Goal: Information Seeking & Learning: Find specific fact

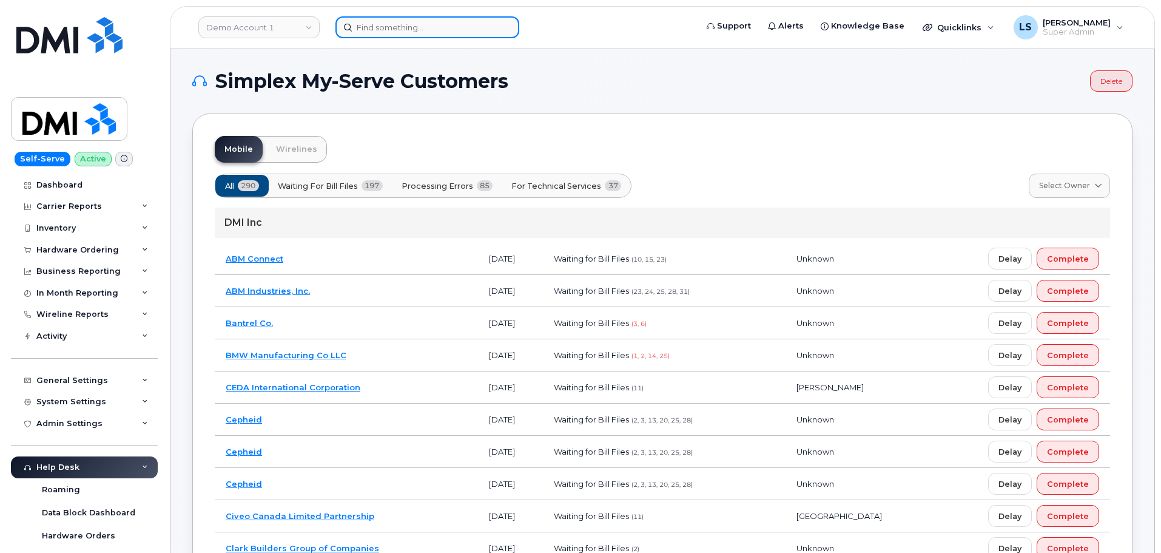
click at [362, 24] on input at bounding box center [427, 27] width 184 height 22
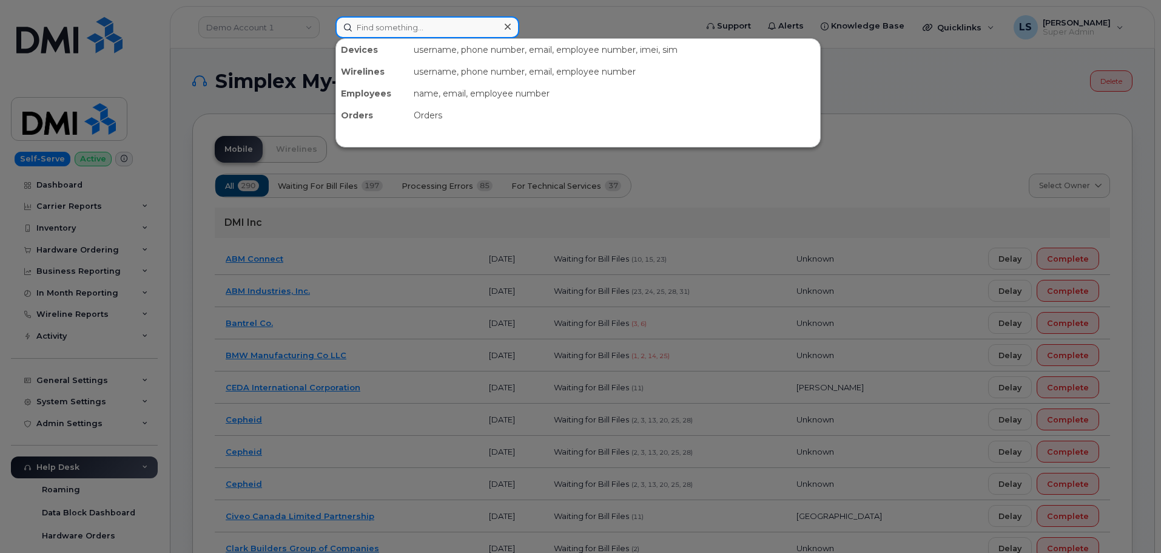
paste input "300356"
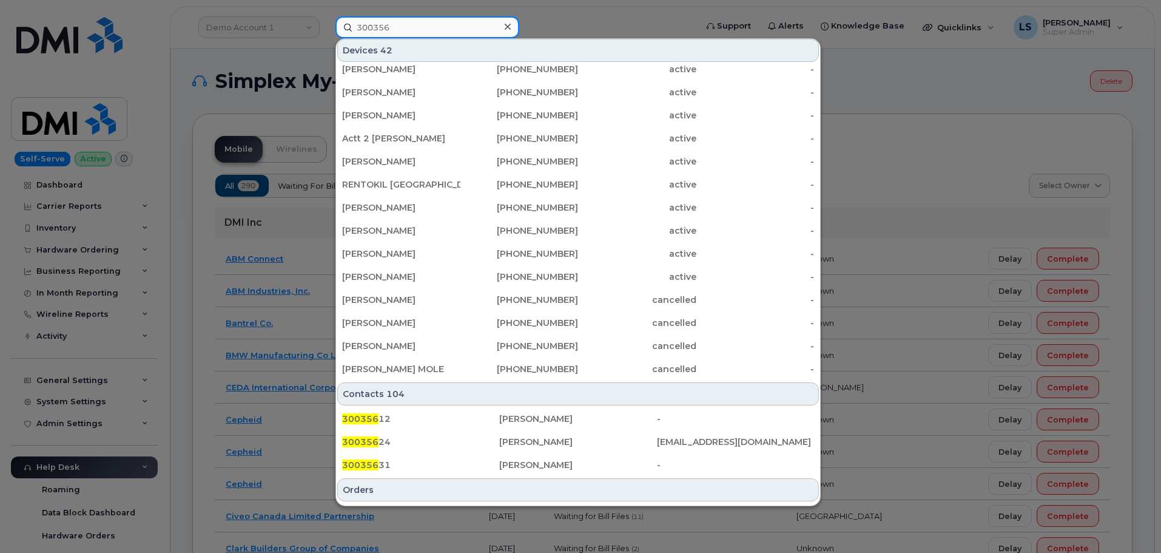
scroll to position [359, 0]
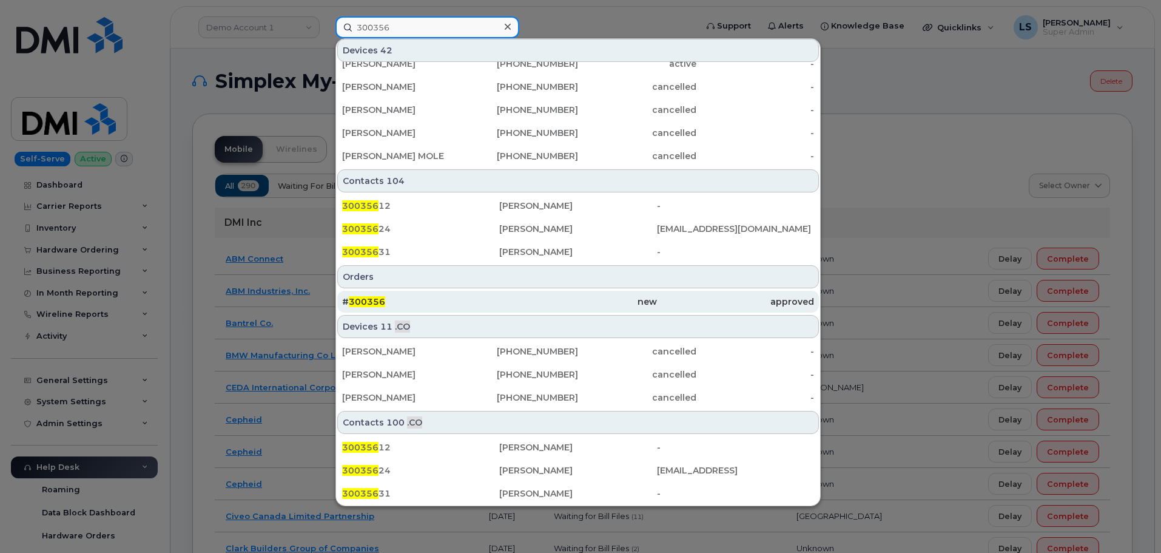
type input "300356"
click at [448, 301] on div "# 300356" at bounding box center [420, 301] width 157 height 12
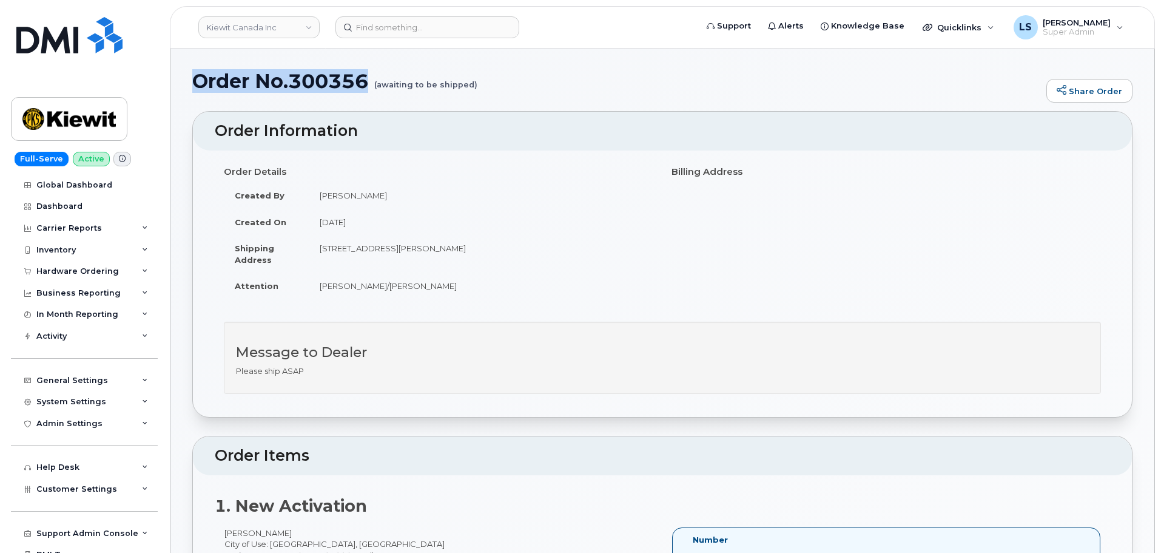
drag, startPoint x: 194, startPoint y: 78, endPoint x: 365, endPoint y: 73, distance: 171.1
click at [365, 73] on h1 "Order No.300356 (awaiting to be shipped)" at bounding box center [616, 80] width 848 height 21
copy h1 "Order No.300356"
click at [571, 245] on td "[STREET_ADDRESS][PERSON_NAME]" at bounding box center [481, 254] width 345 height 38
click at [100, 269] on div "Hardware Ordering" at bounding box center [77, 271] width 82 height 10
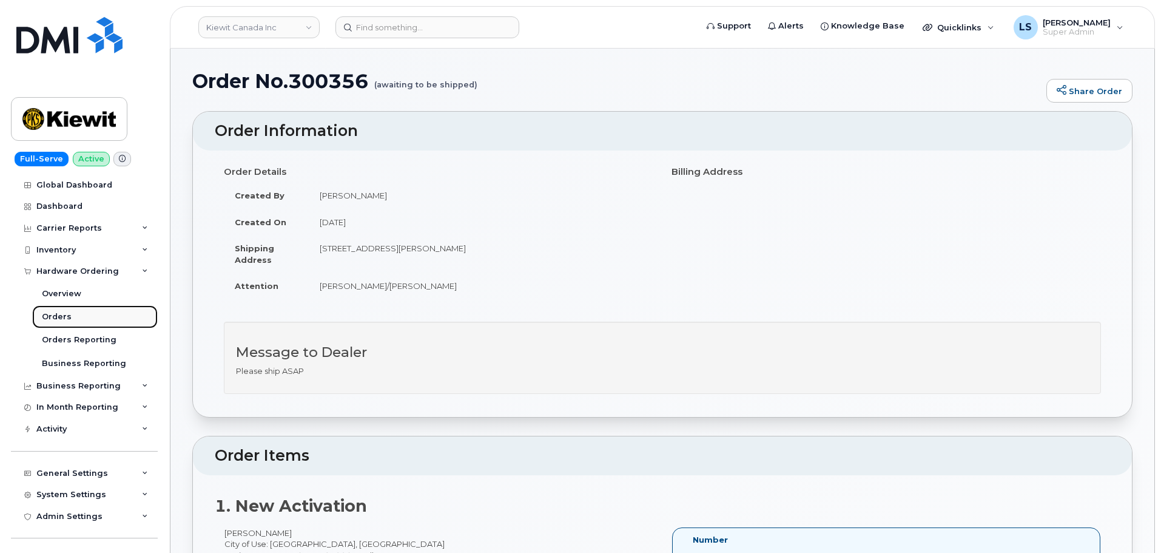
click at [72, 314] on link "Orders" at bounding box center [95, 316] width 126 height 23
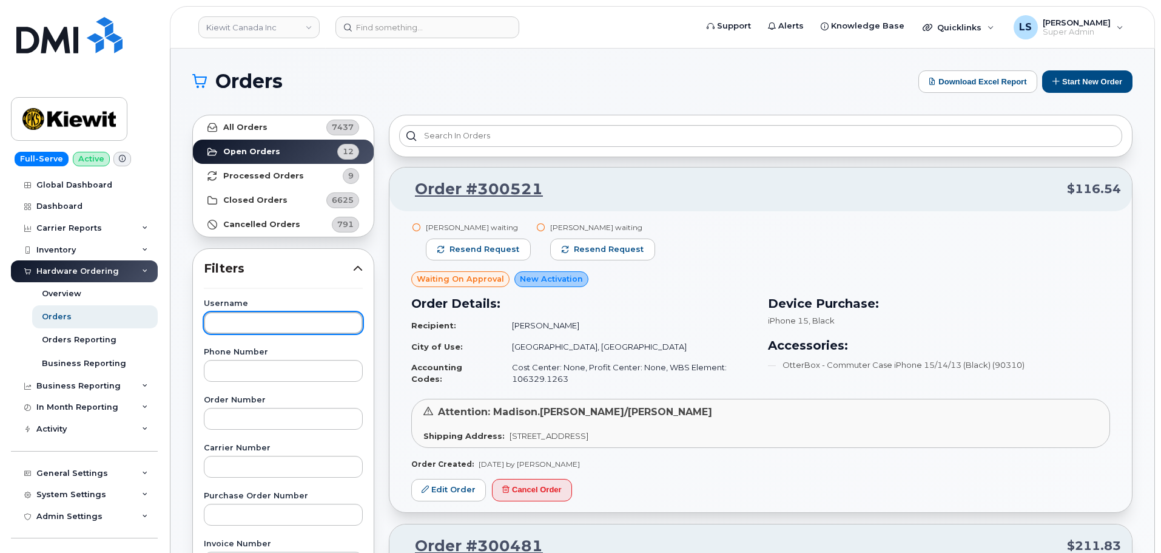
click at [277, 331] on input "text" at bounding box center [283, 323] width 159 height 22
paste input "Order No.300356"
type input "Order No.300356"
drag, startPoint x: 288, startPoint y: 325, endPoint x: 62, endPoint y: 321, distance: 225.1
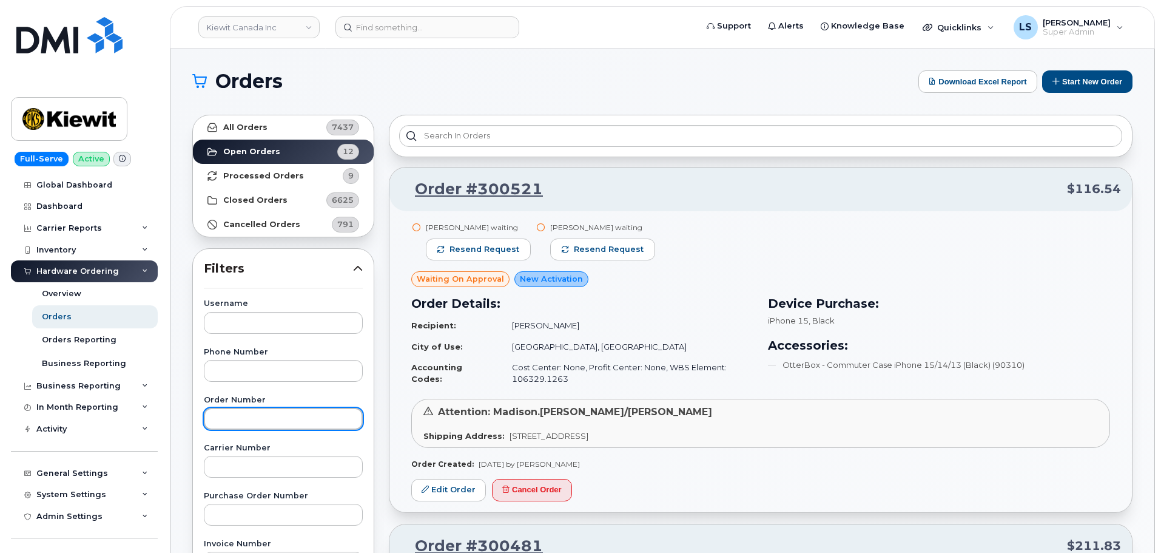
click at [265, 418] on input "text" at bounding box center [283, 419] width 159 height 22
paste input "Order No.300356"
drag, startPoint x: 255, startPoint y: 417, endPoint x: 187, endPoint y: 416, distance: 68.0
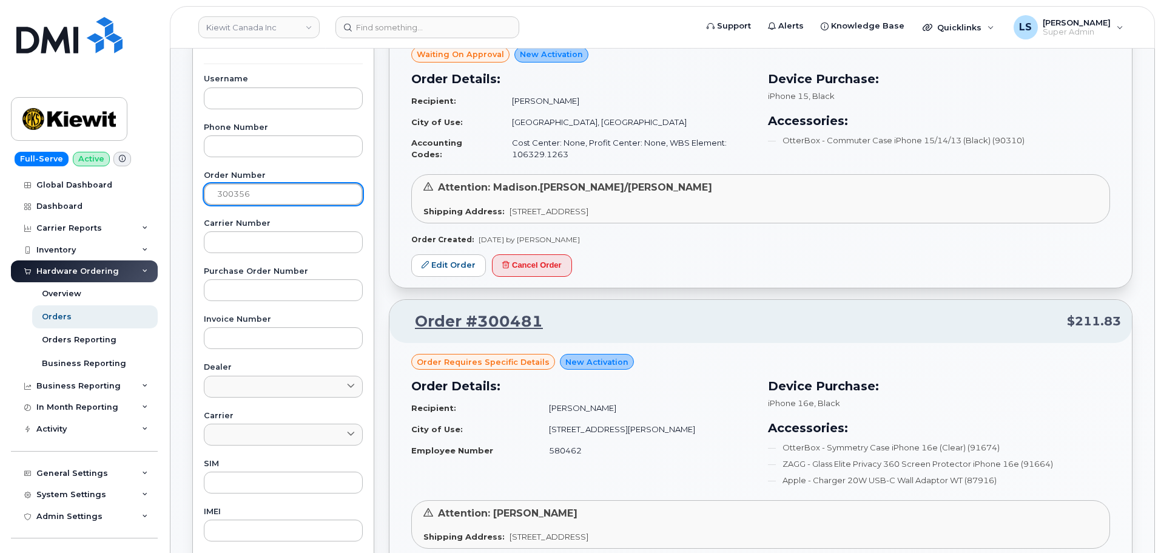
scroll to position [61, 0]
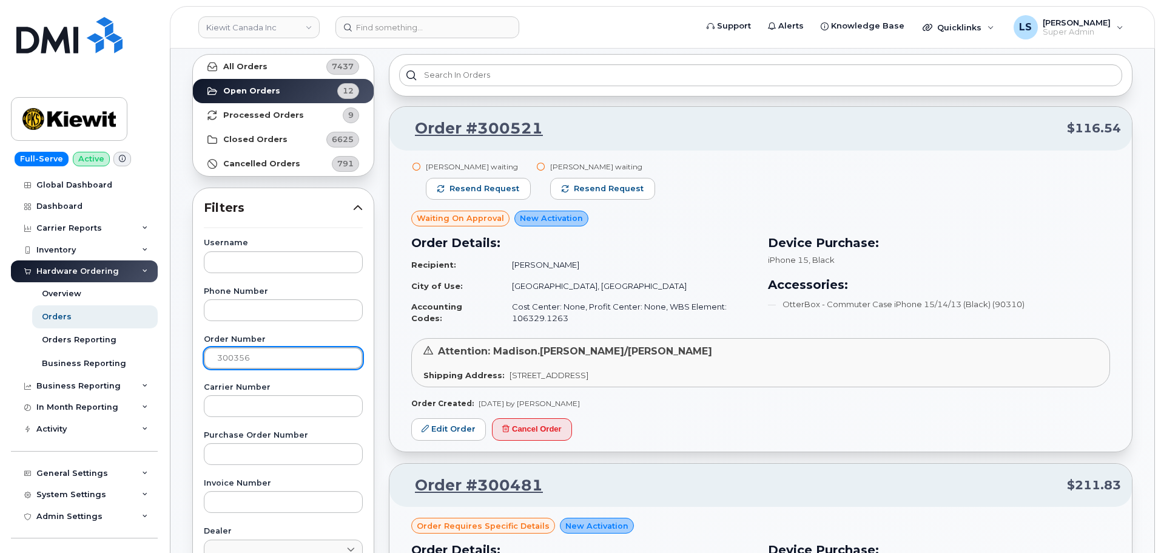
type input "300356"
drag, startPoint x: 509, startPoint y: 263, endPoint x: 579, endPoint y: 261, distance: 70.4
click at [579, 261] on td "Brandy Herman" at bounding box center [627, 264] width 252 height 21
copy td "Brandy Herman"
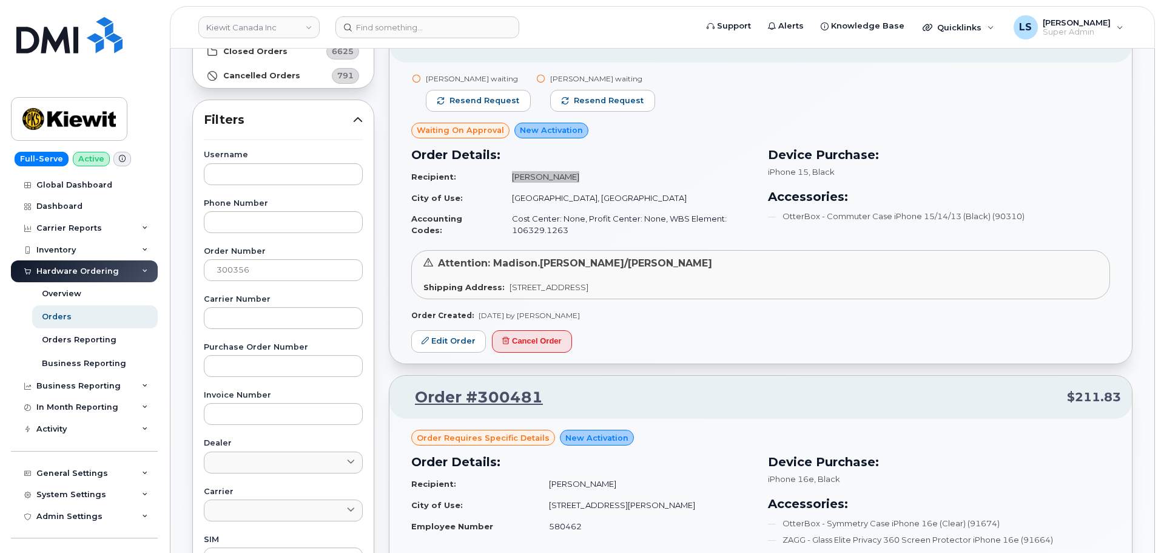
scroll to position [0, 0]
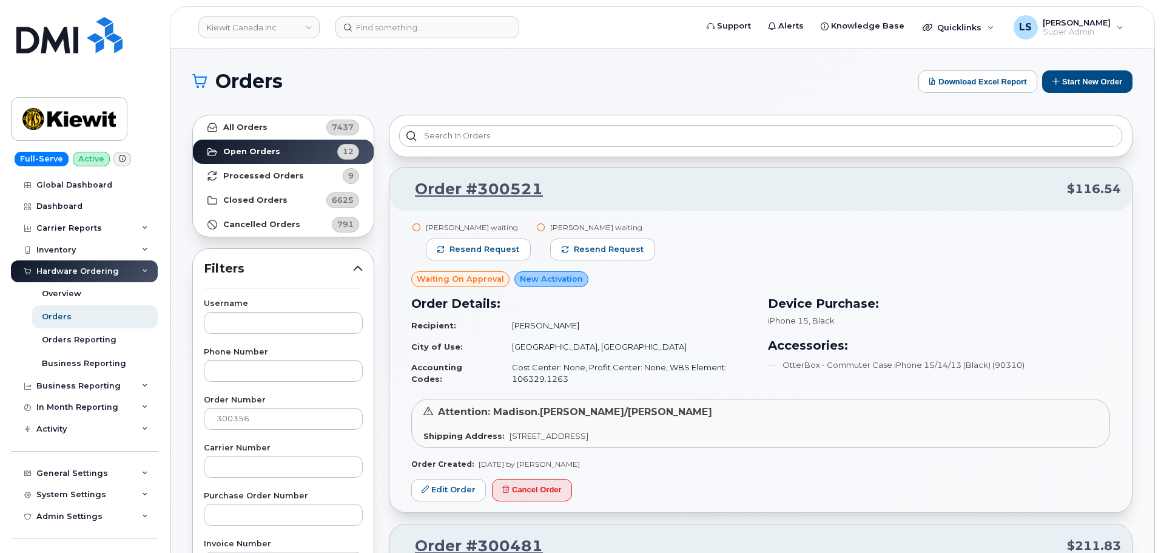
click at [601, 359] on td "Cost Center: None, Profit Center: None, WBS Element: 106329.1263" at bounding box center [627, 373] width 252 height 32
click at [531, 409] on span "Attention: Madison.Korbut/Brandy Herman" at bounding box center [575, 412] width 274 height 12
click at [680, 403] on div "Attention: Madison.Korbut/Brandy Herman Shipping Address: 12250 33 St NE Edmont…" at bounding box center [760, 423] width 699 height 49
click at [401, 15] on header "Kiewit Canada Inc Support Alerts Knowledge Base Quicklinks Suspend / Cancel Dev…" at bounding box center [662, 27] width 985 height 42
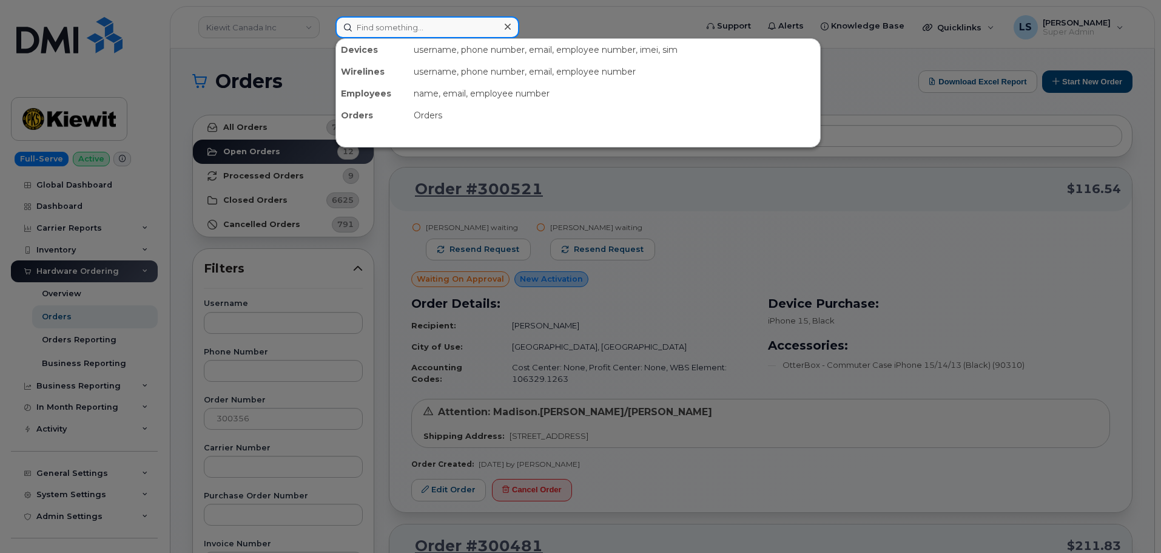
click at [400, 27] on input at bounding box center [427, 27] width 184 height 22
paste input "Aleksandra Avramovic"
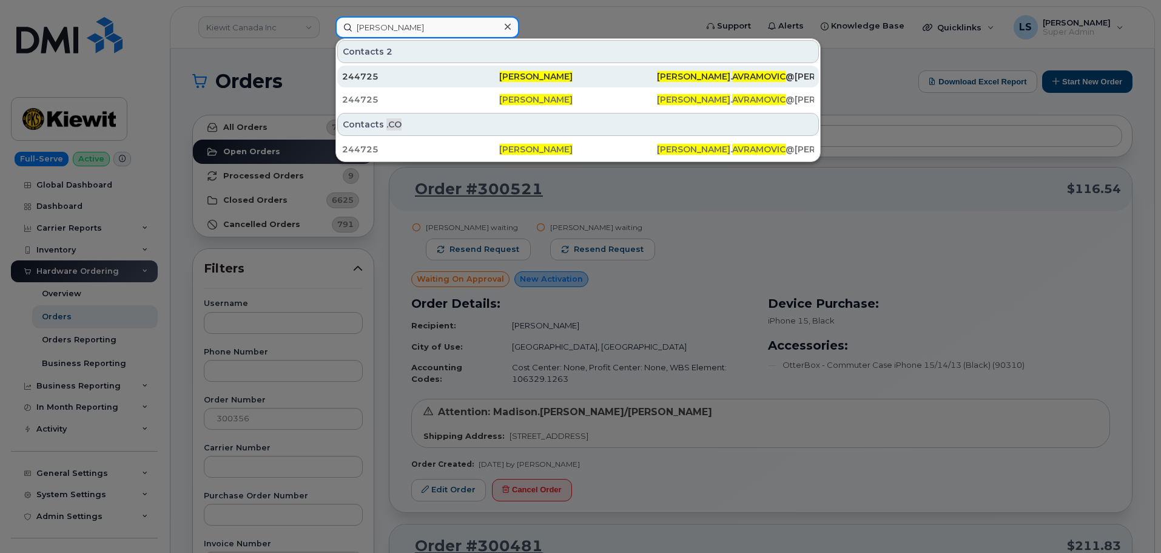
type input "Aleksandra Avramovic"
click at [476, 73] on div "244725" at bounding box center [420, 76] width 157 height 12
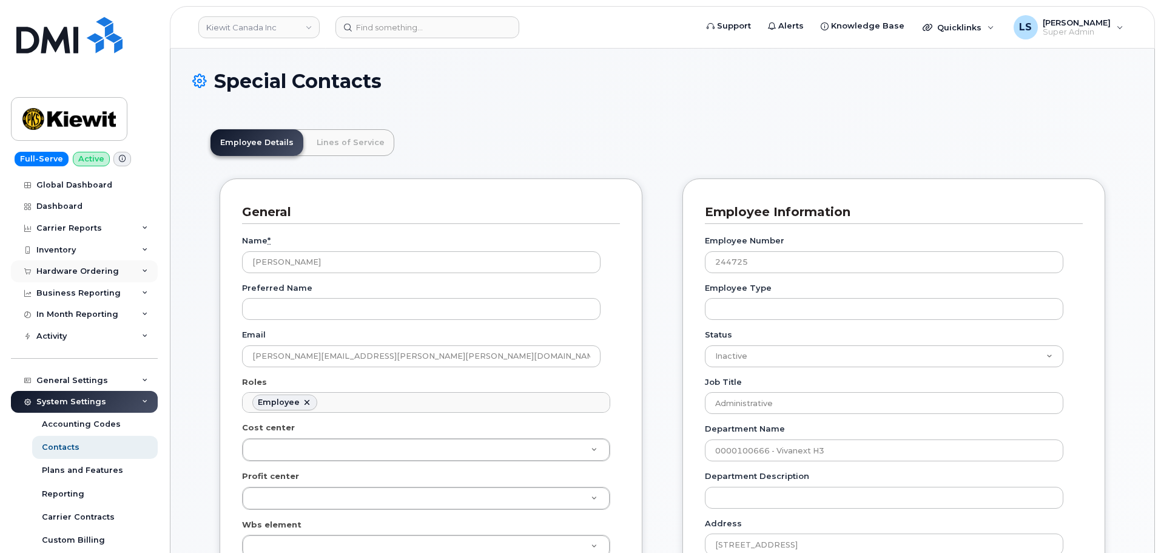
click at [67, 270] on div "Hardware Ordering" at bounding box center [77, 271] width 82 height 10
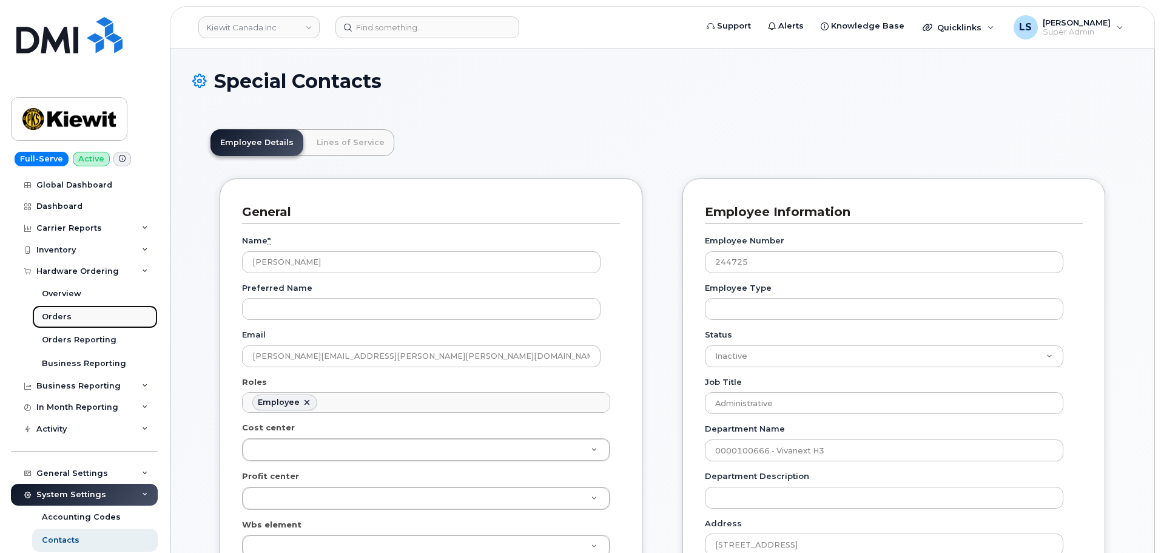
click at [85, 323] on link "Orders" at bounding box center [95, 316] width 126 height 23
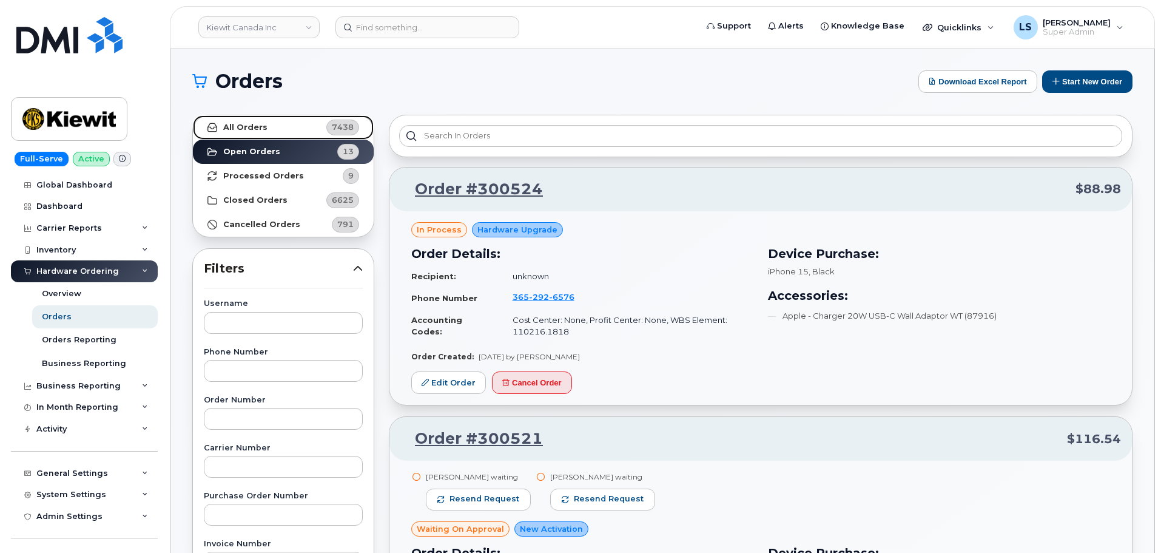
click at [261, 127] on strong "All Orders" at bounding box center [245, 128] width 44 height 10
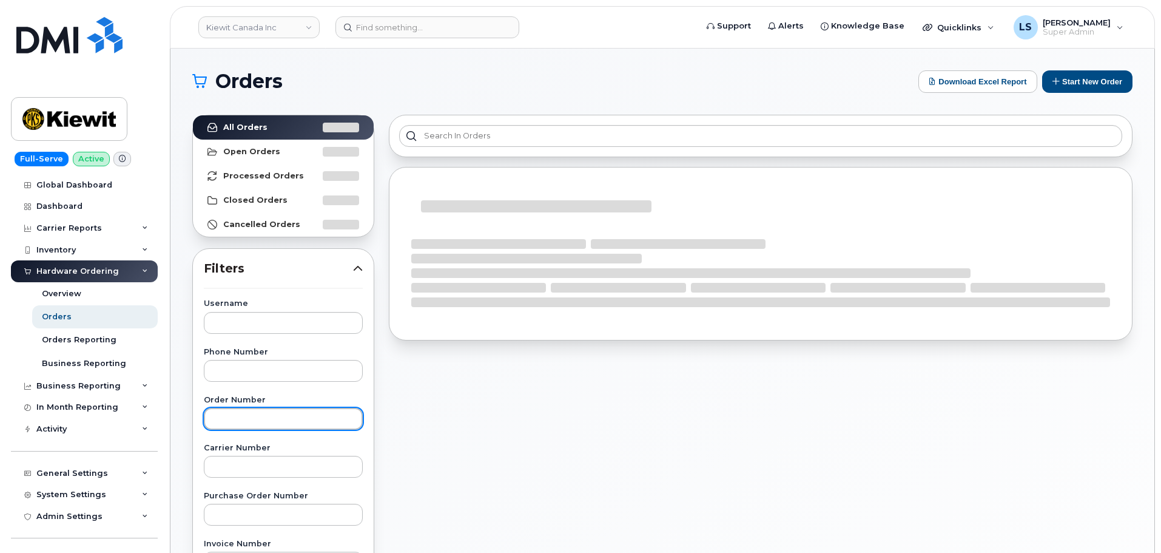
click at [254, 422] on input "text" at bounding box center [283, 419] width 159 height 22
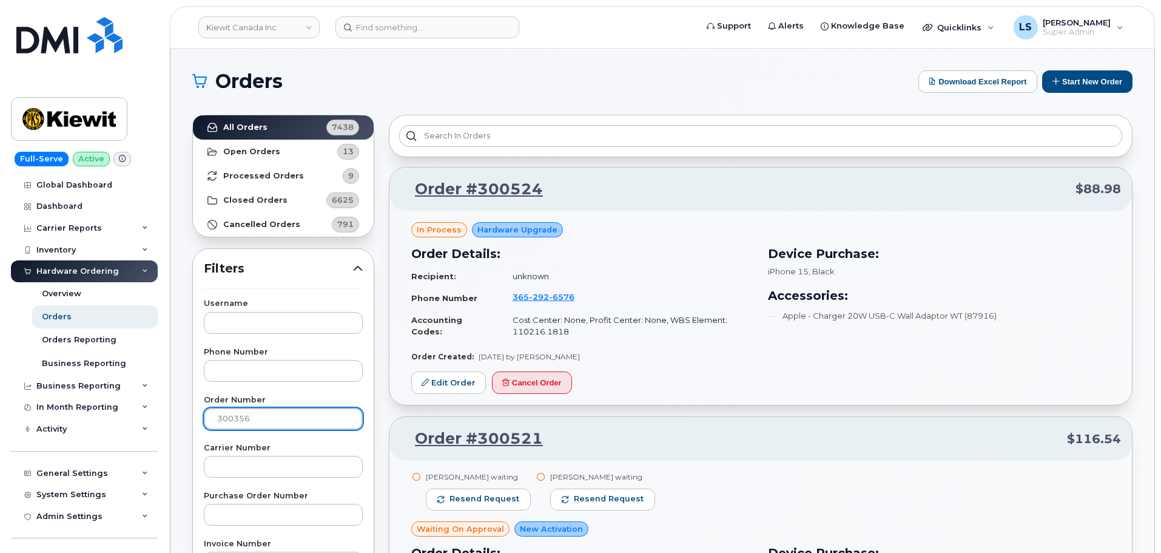
type input "300356"
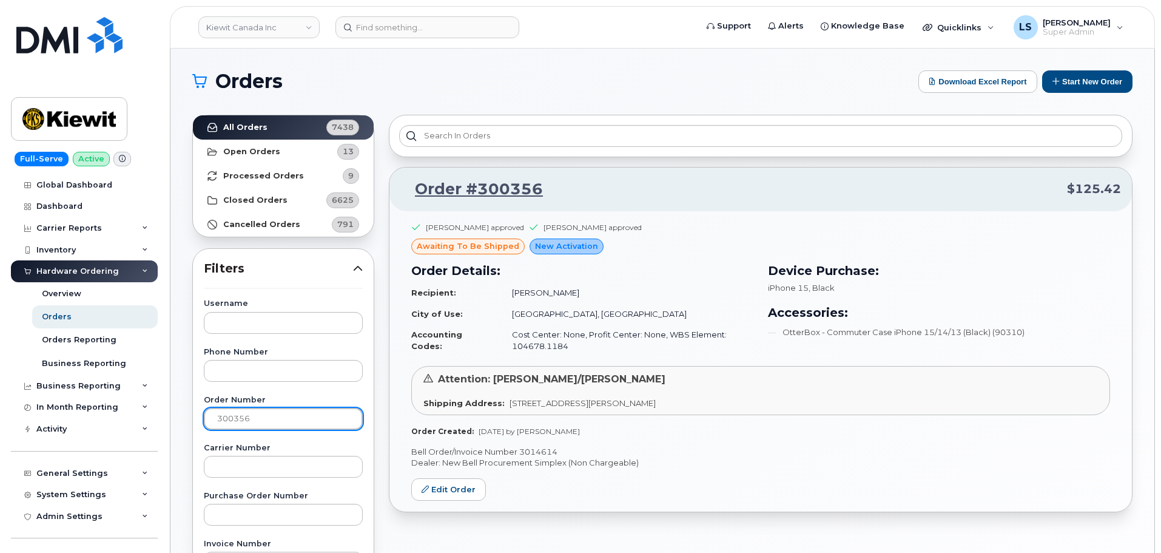
scroll to position [61, 0]
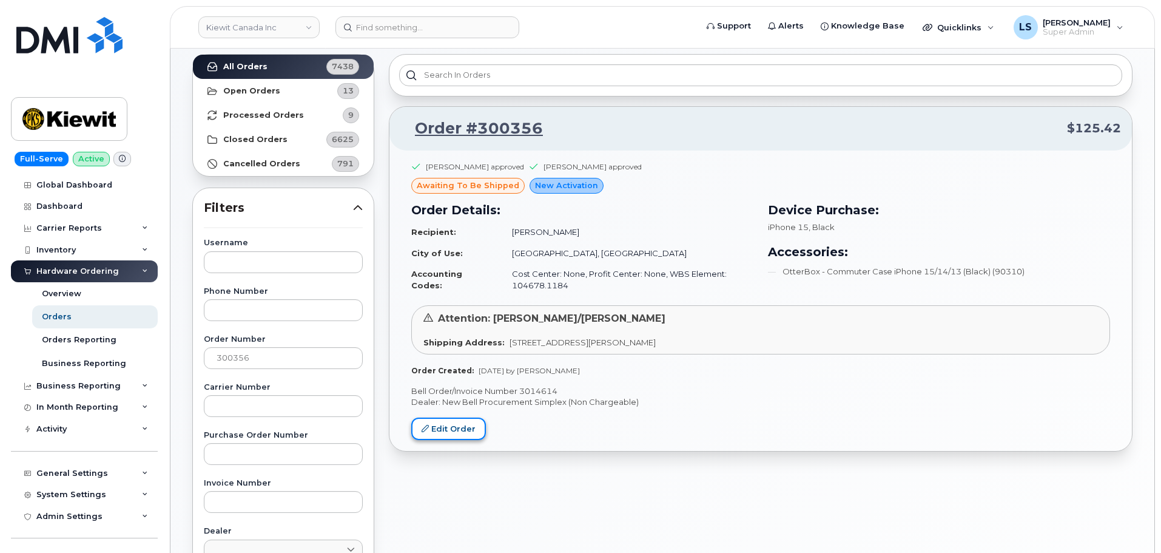
click at [452, 426] on link "Edit Order" at bounding box center [448, 428] width 75 height 22
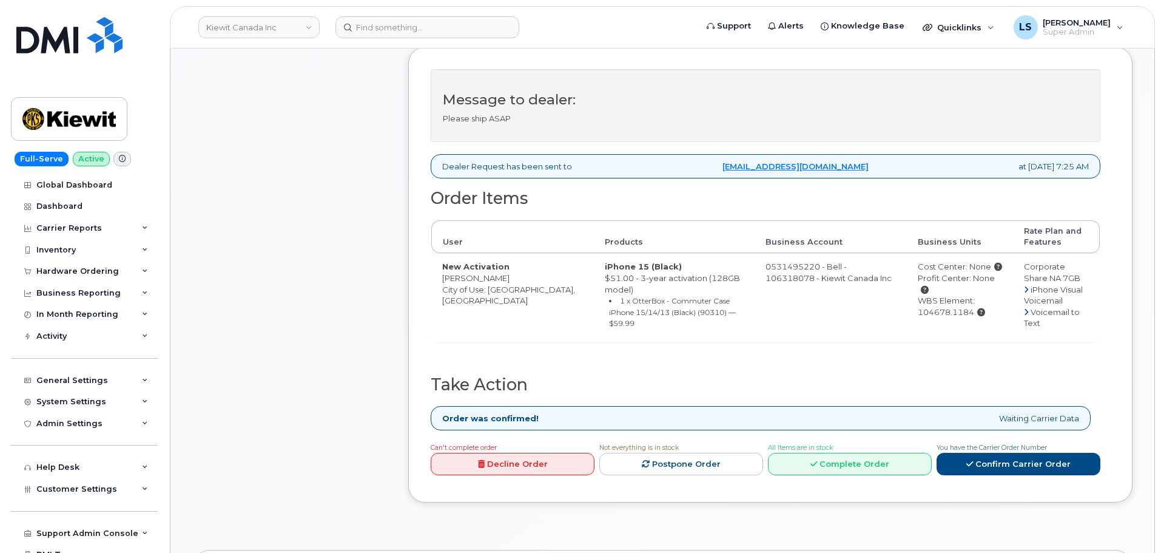
scroll to position [425, 0]
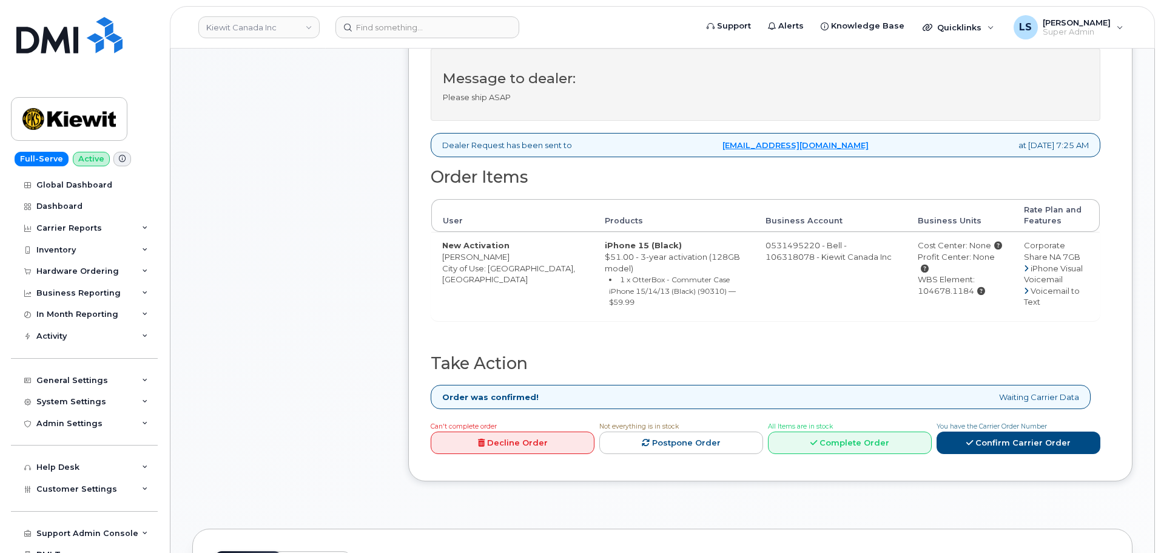
click at [609, 282] on small "1 x OtterBox - Commuter Case iPhone 15/14/13 (Black) (90310) — $59.99" at bounding box center [672, 291] width 127 height 32
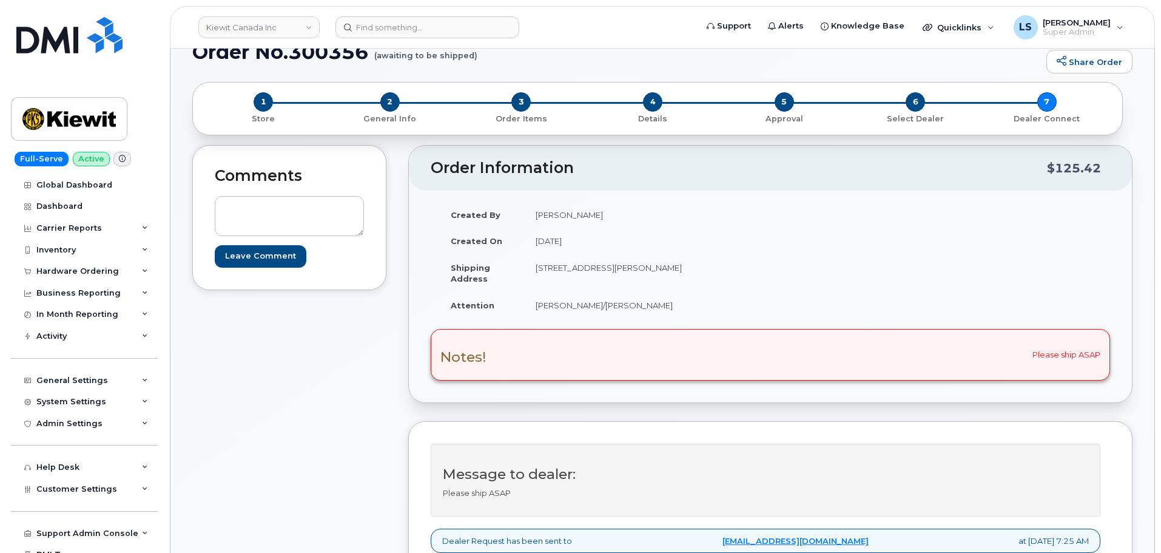
scroll to position [0, 0]
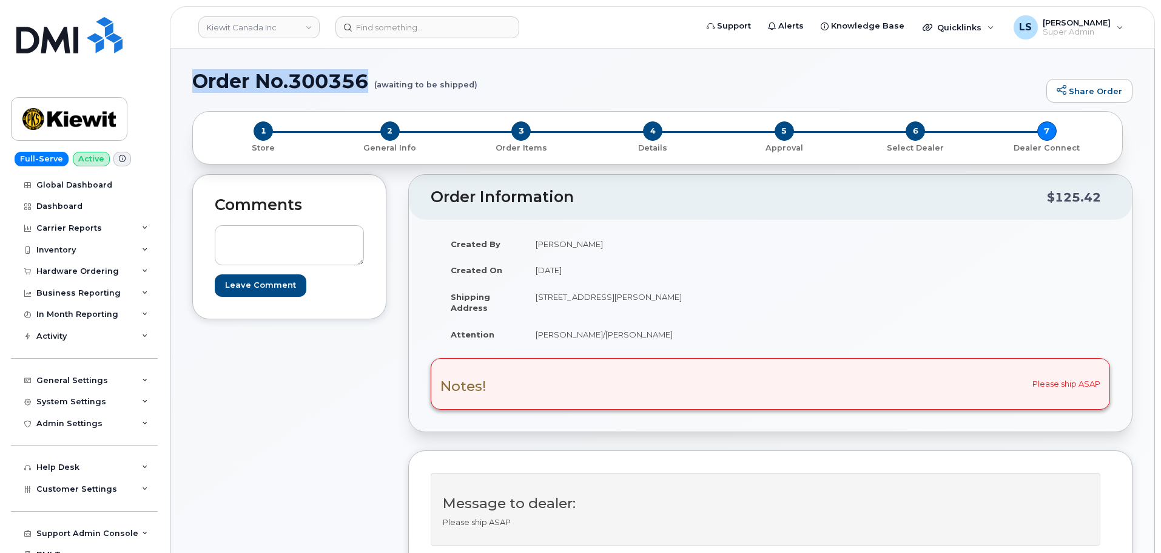
drag, startPoint x: 374, startPoint y: 89, endPoint x: 189, endPoint y: 82, distance: 185.1
copy h1 "Order No.300356"
drag, startPoint x: 246, startPoint y: 405, endPoint x: 257, endPoint y: 411, distance: 12.2
click at [247, 405] on div "Comments Leave Comment" at bounding box center [289, 549] width 194 height 750
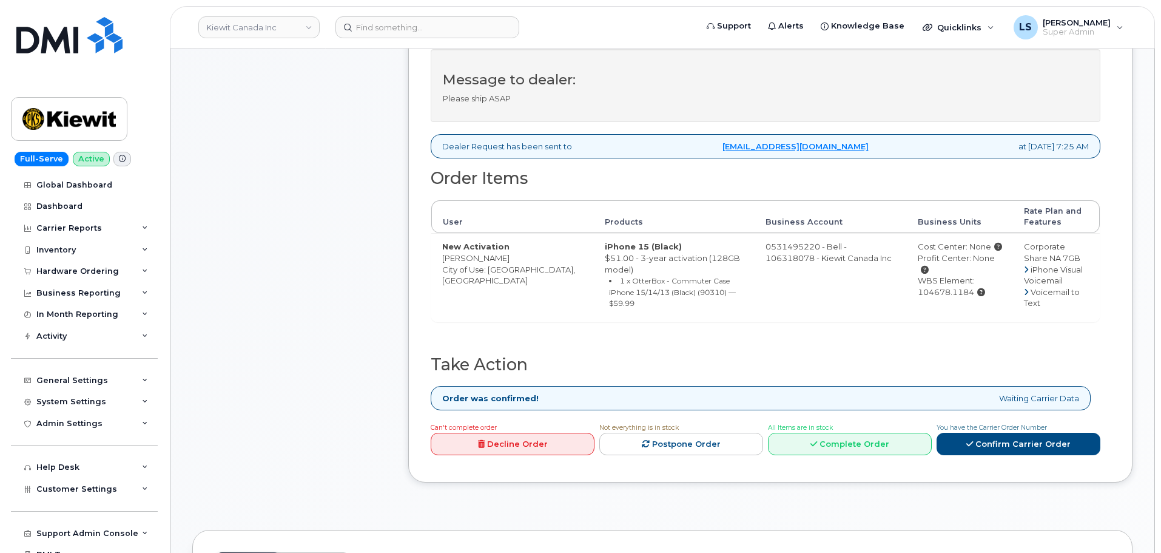
scroll to position [485, 0]
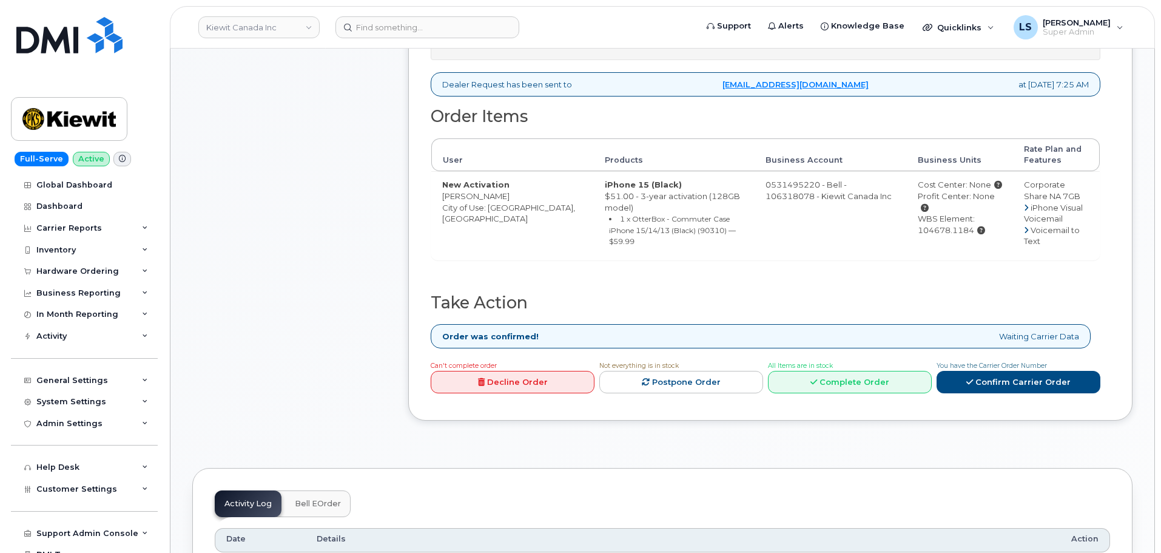
click at [493, 332] on strong "Order was confirmed!" at bounding box center [490, 337] width 96 height 12
click at [416, 329] on div "Message to dealer: Please ship ASAP Dealer Request has been sent to procurement…" at bounding box center [770, 193] width 724 height 456
click at [479, 331] on strong "Order was confirmed!" at bounding box center [490, 337] width 96 height 12
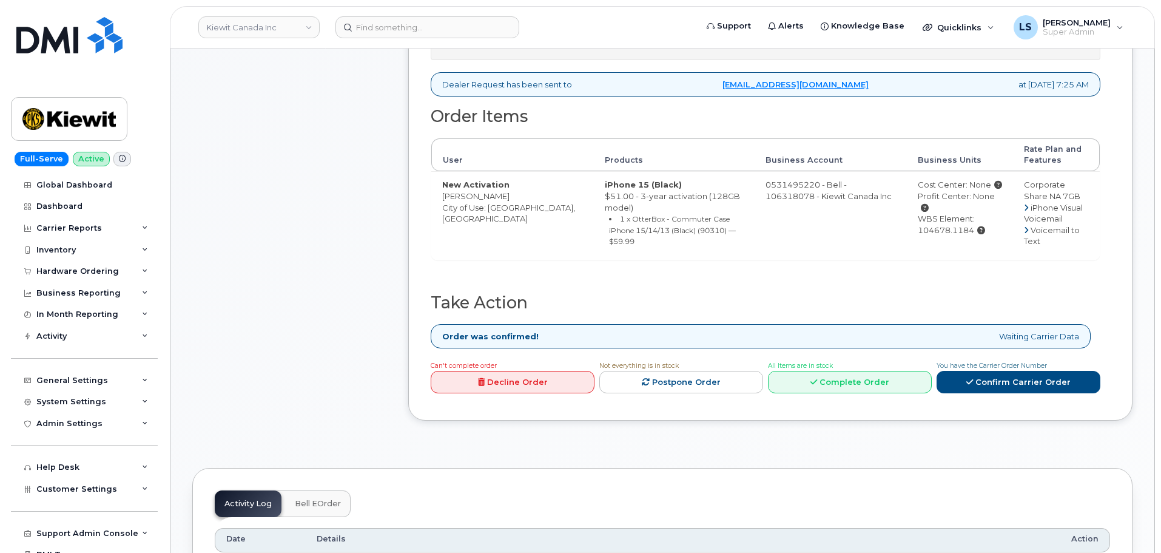
click at [510, 331] on strong "Order was confirmed!" at bounding box center [490, 337] width 96 height 12
click at [460, 331] on strong "Order was confirmed!" at bounding box center [490, 337] width 96 height 12
click at [520, 331] on strong "Order was confirmed!" at bounding box center [490, 337] width 96 height 12
drag, startPoint x: 519, startPoint y: 231, endPoint x: 336, endPoint y: 217, distance: 183.2
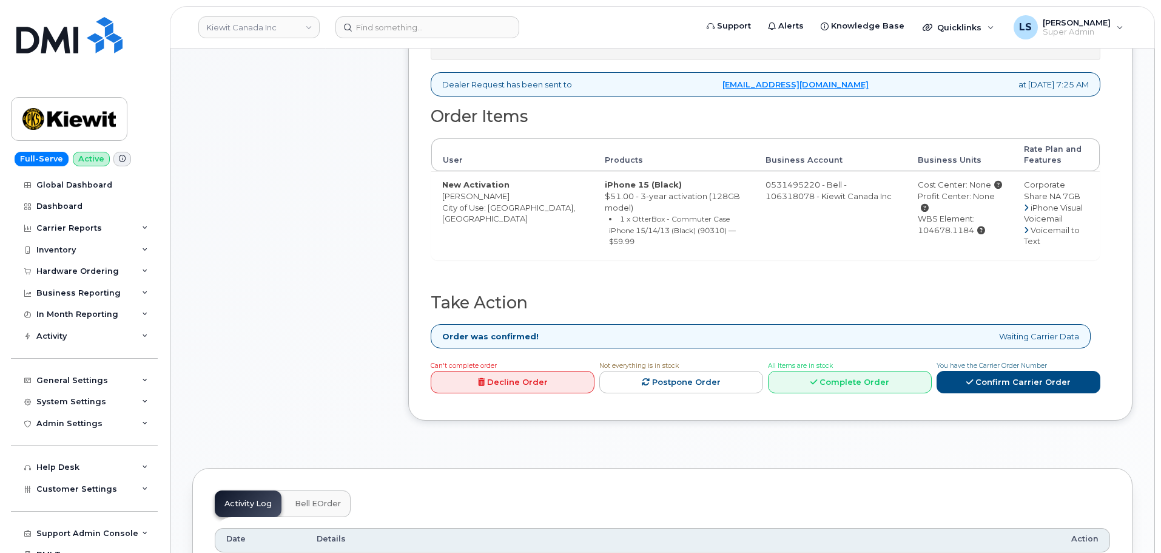
click at [338, 218] on div "Comments Leave Comment" at bounding box center [289, 64] width 194 height 750
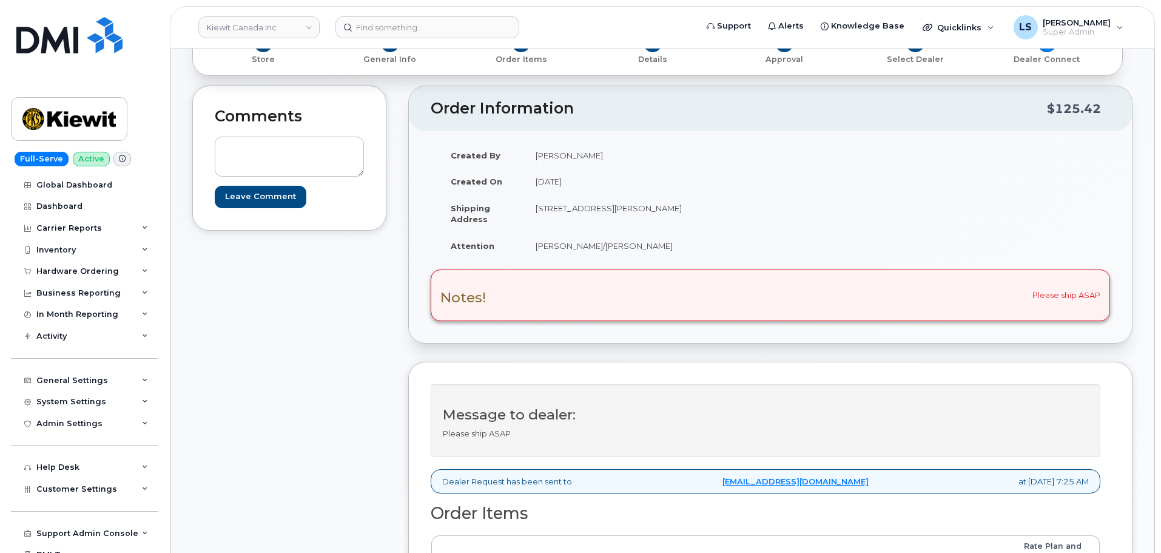
scroll to position [243, 0]
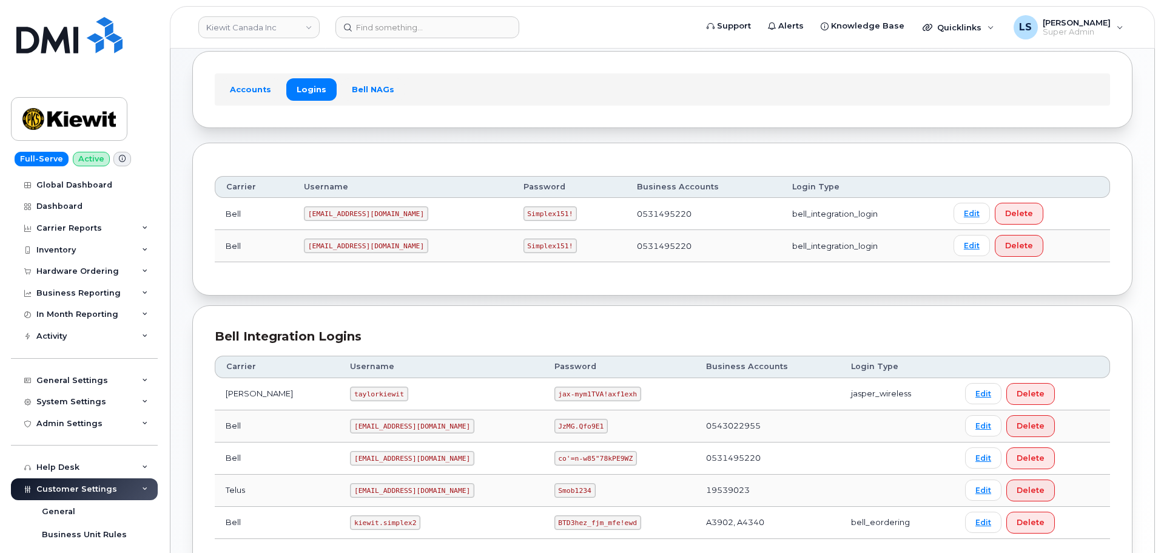
scroll to position [152, 0]
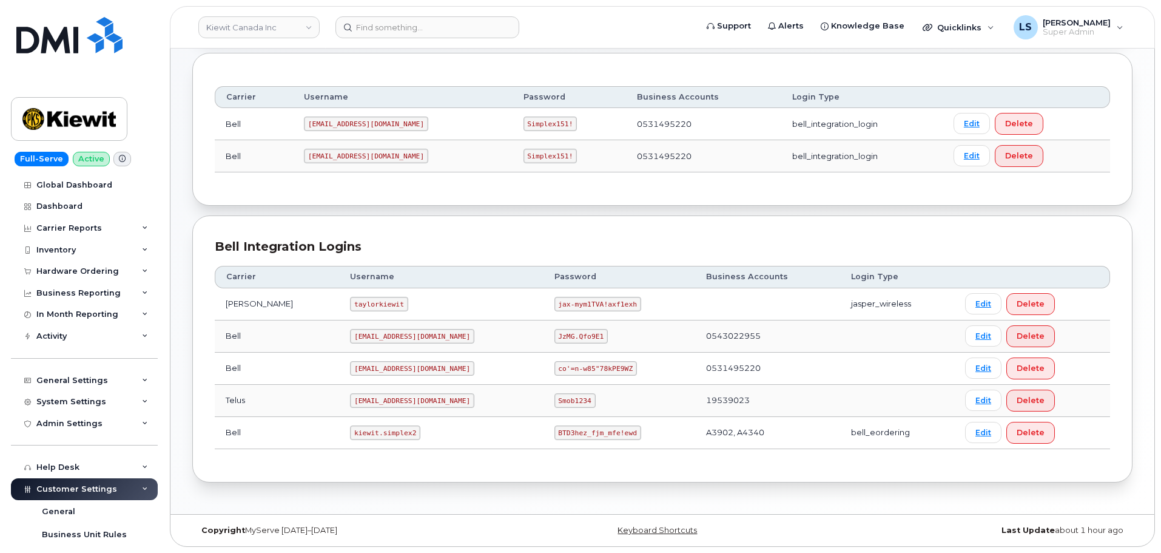
click at [350, 297] on code "taylorkiewit" at bounding box center [379, 304] width 58 height 15
copy code "taylorkiewit"
drag, startPoint x: 411, startPoint y: 247, endPoint x: 272, endPoint y: 21, distance: 266.3
click at [412, 234] on div "Bell Integration Logins Carrier Username Password Business Accounts Login Type …" at bounding box center [662, 348] width 940 height 267
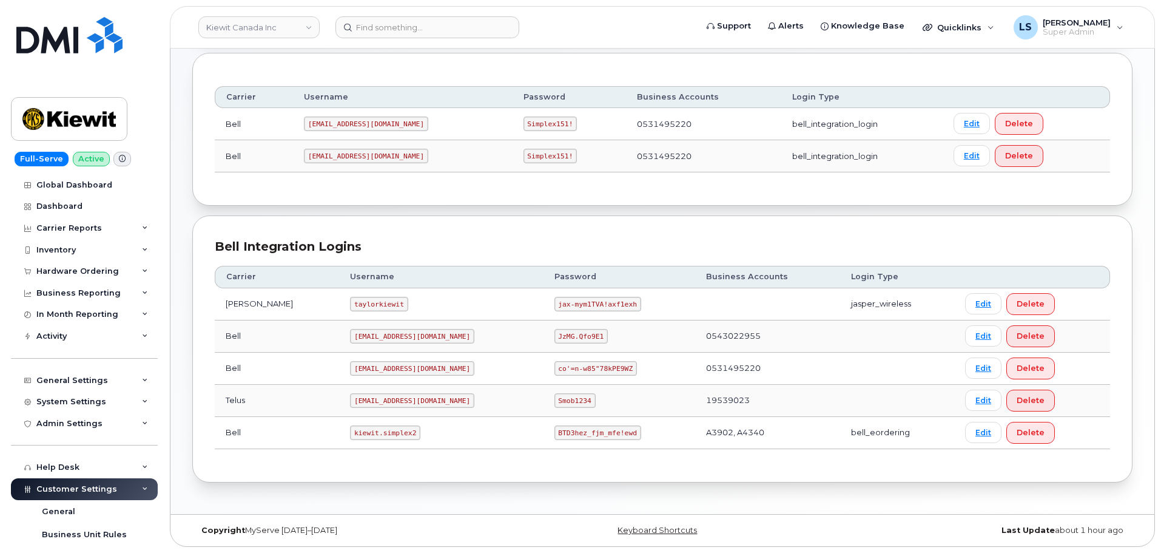
click at [355, 119] on code "[EMAIL_ADDRESS][DOMAIN_NAME]" at bounding box center [366, 123] width 124 height 15
copy code "[EMAIL_ADDRESS][DOMAIN_NAME]"
click at [524, 123] on code "Simplex151!" at bounding box center [551, 123] width 54 height 15
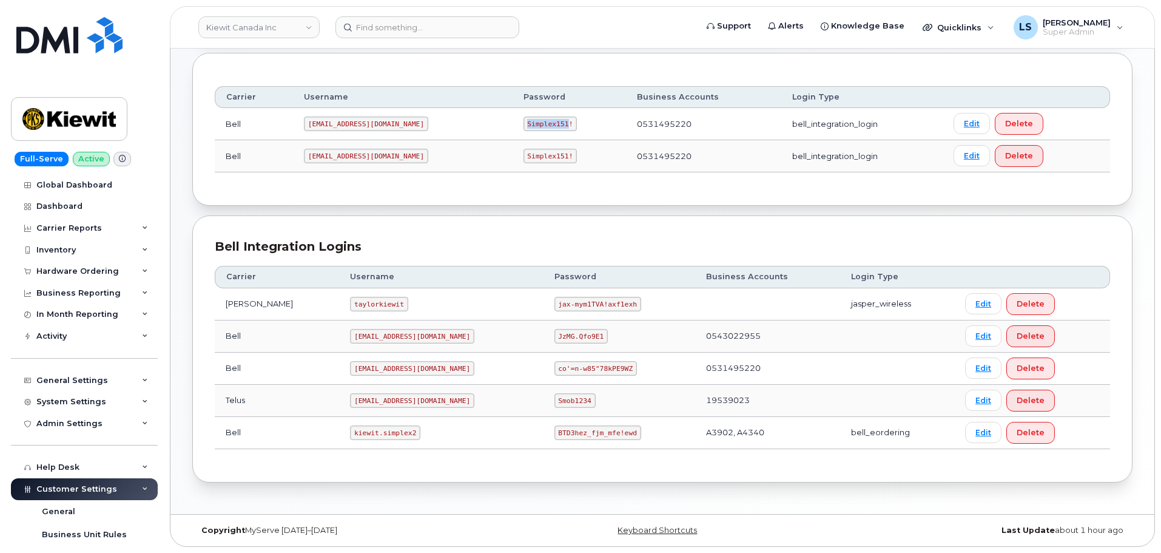
click at [524, 123] on code "Simplex151!" at bounding box center [551, 123] width 54 height 15
click at [524, 124] on code "Simplex151!" at bounding box center [551, 123] width 54 height 15
copy code "Simplex151!"
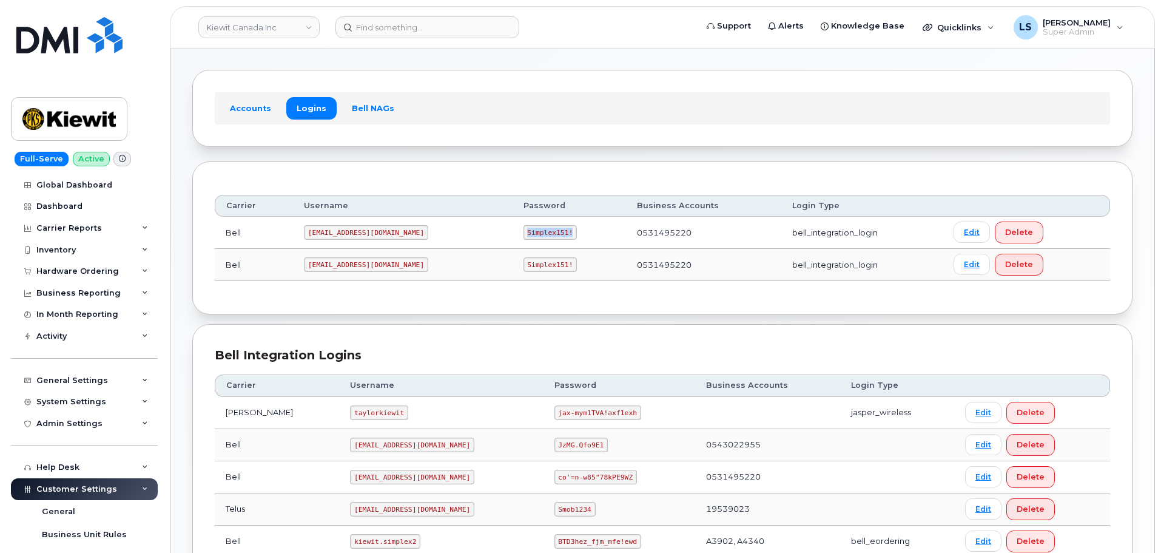
scroll to position [0, 0]
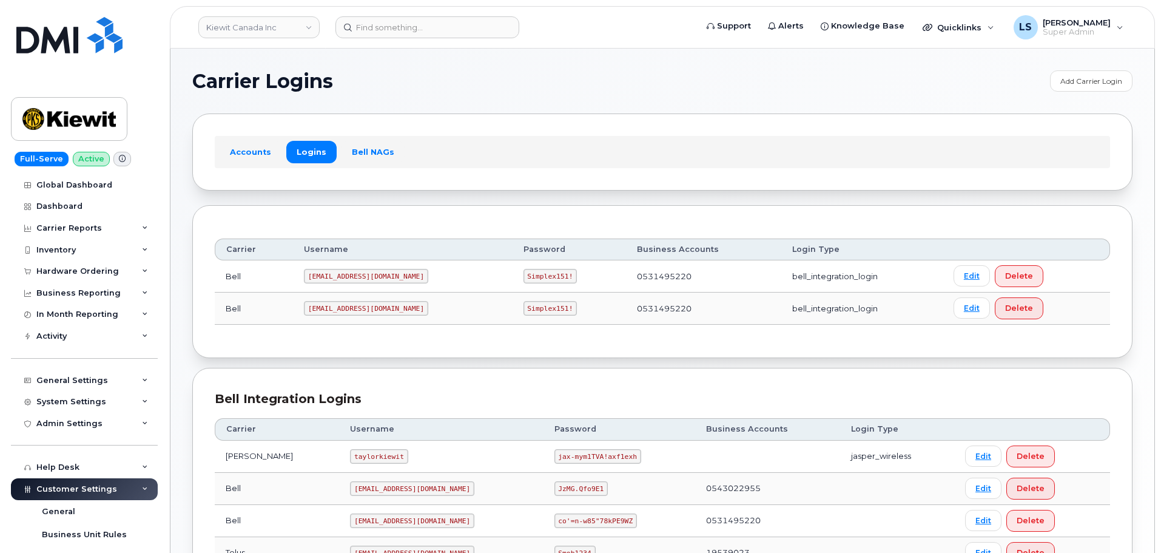
click at [544, 421] on th "Password" at bounding box center [620, 429] width 152 height 22
